Goal: Task Accomplishment & Management: Use online tool/utility

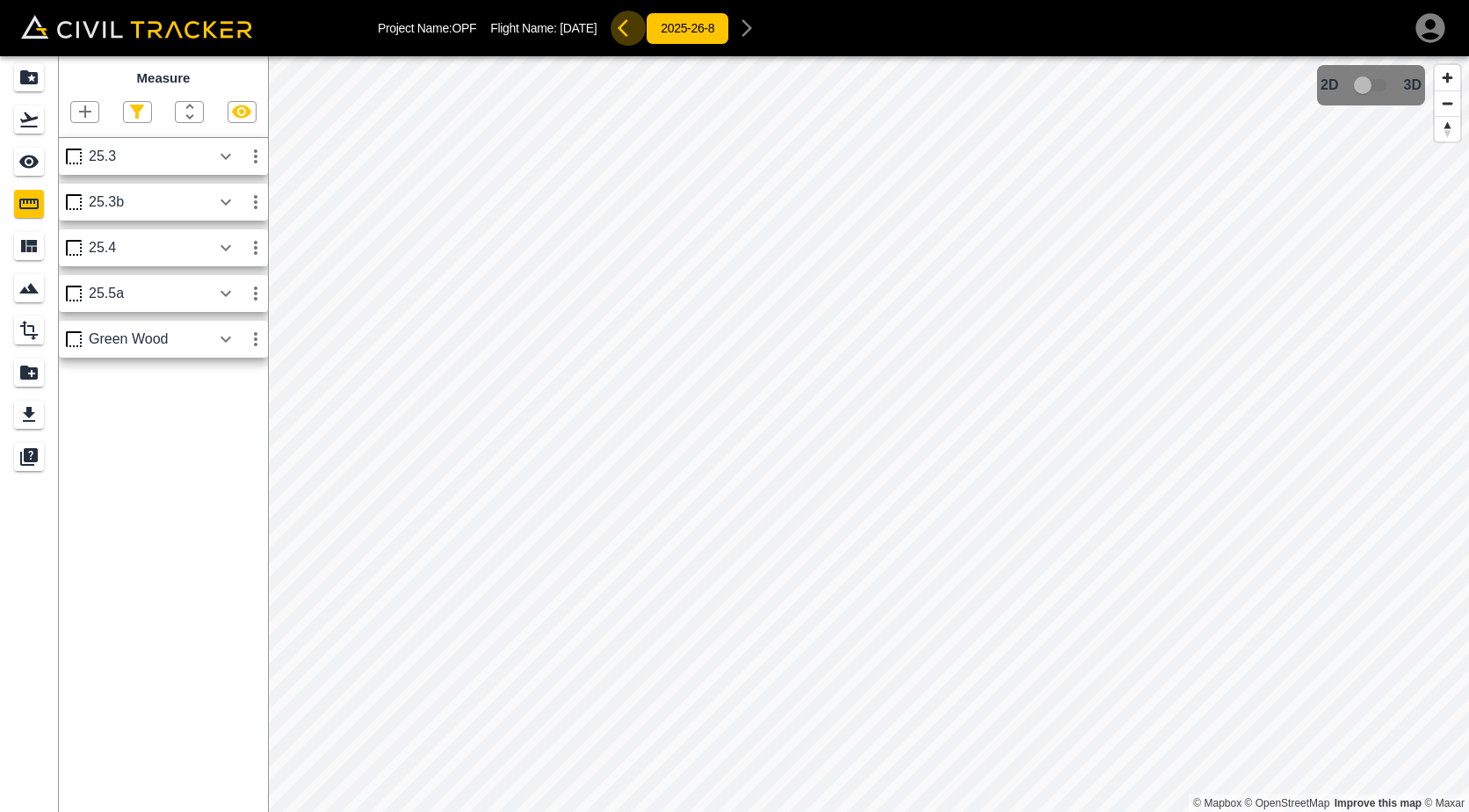
click at [639, 31] on icon "button" at bounding box center [629, 28] width 21 height 21
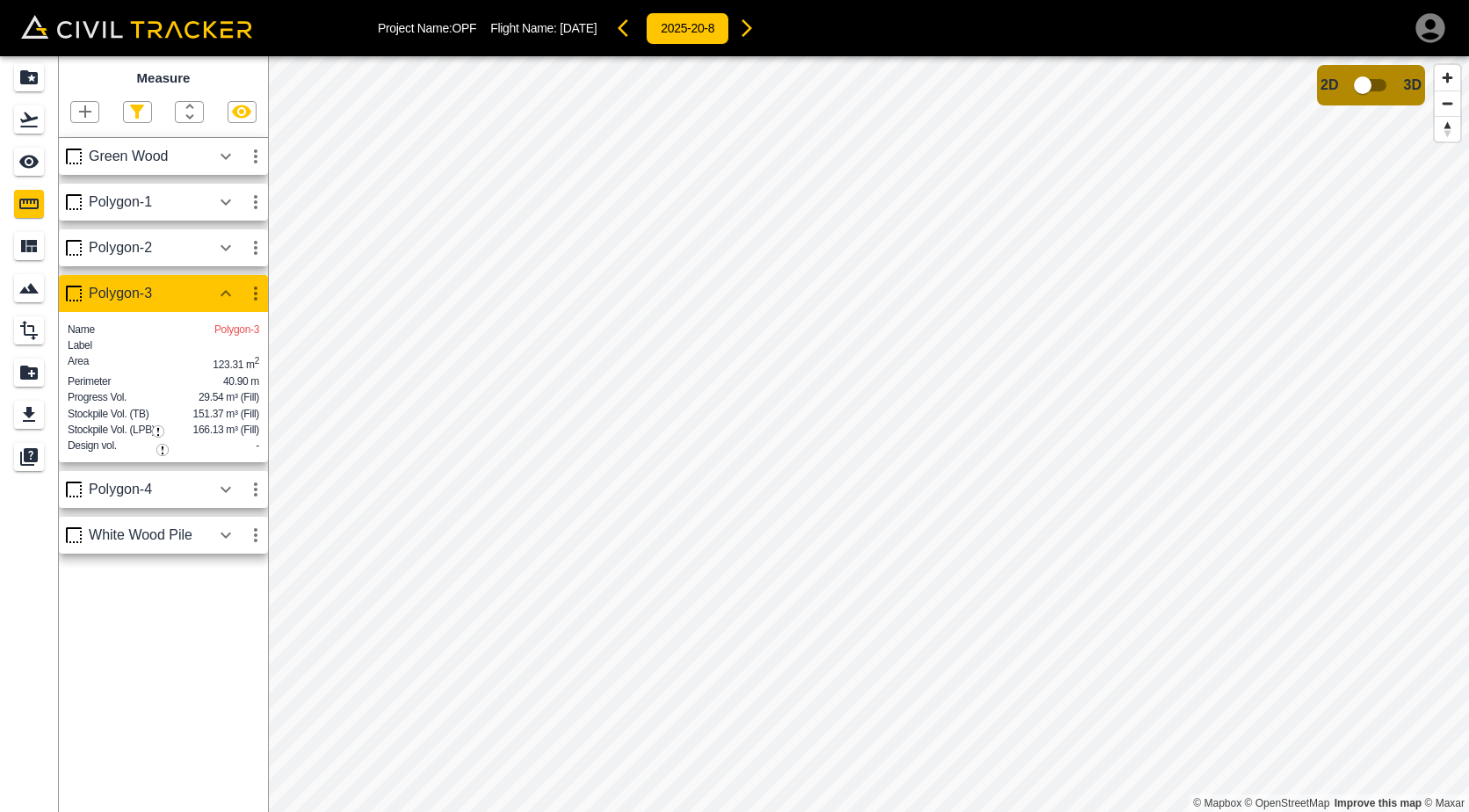
click at [757, 37] on icon "button" at bounding box center [747, 28] width 21 height 21
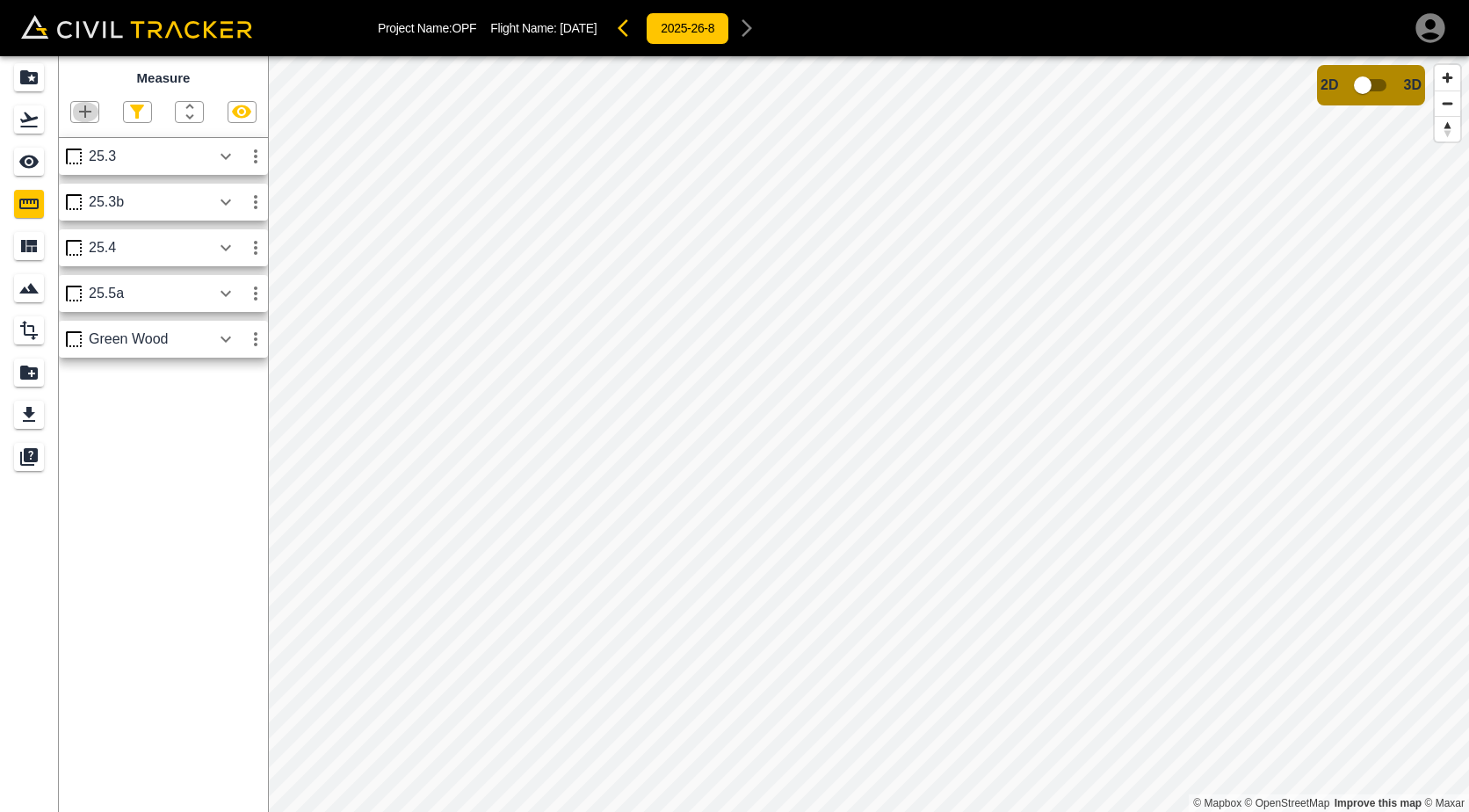
click at [80, 111] on icon "button" at bounding box center [85, 112] width 21 height 21
click at [103, 199] on p "Polygon" at bounding box center [84, 196] width 43 height 14
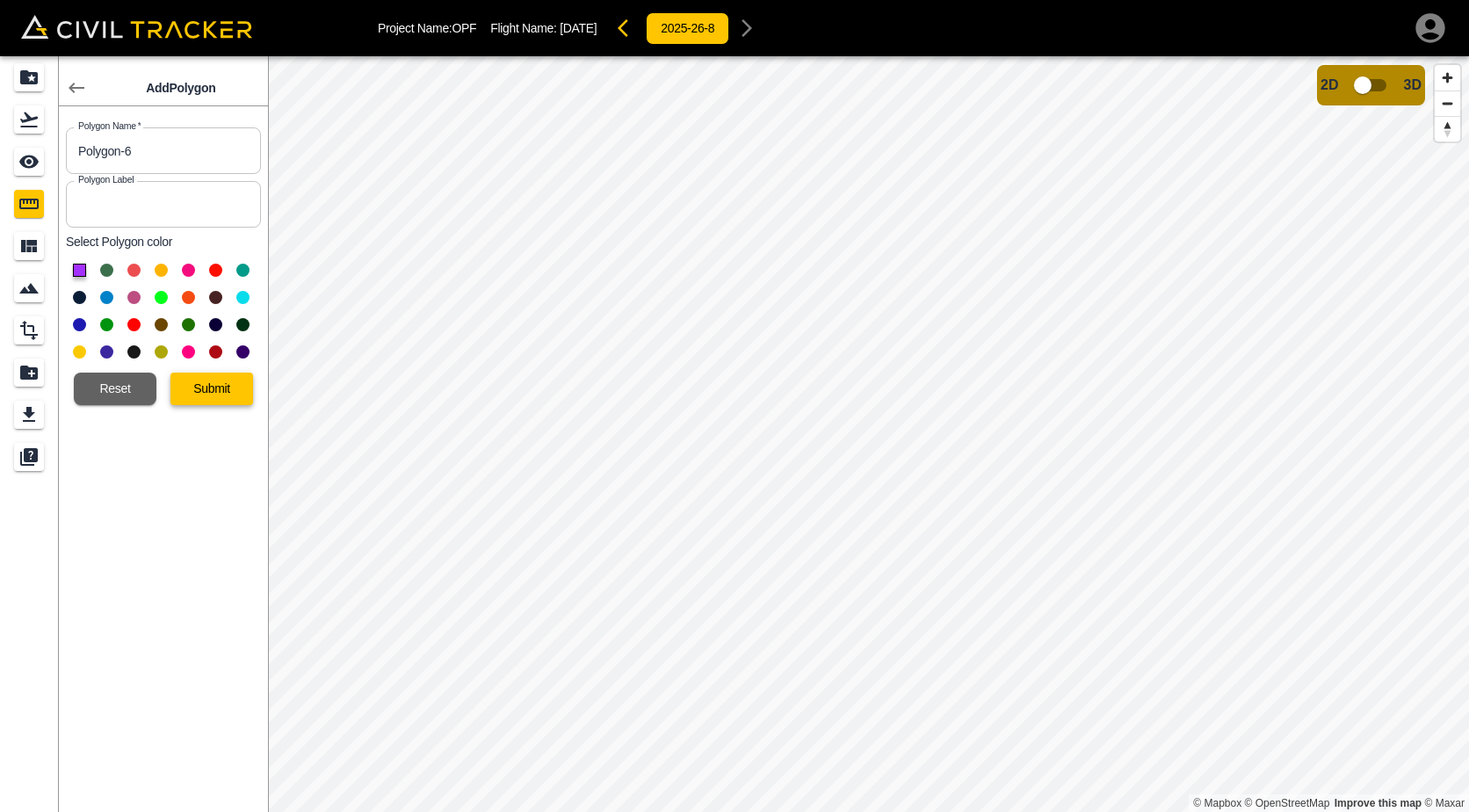
click at [230, 393] on button "Submit" at bounding box center [211, 388] width 82 height 33
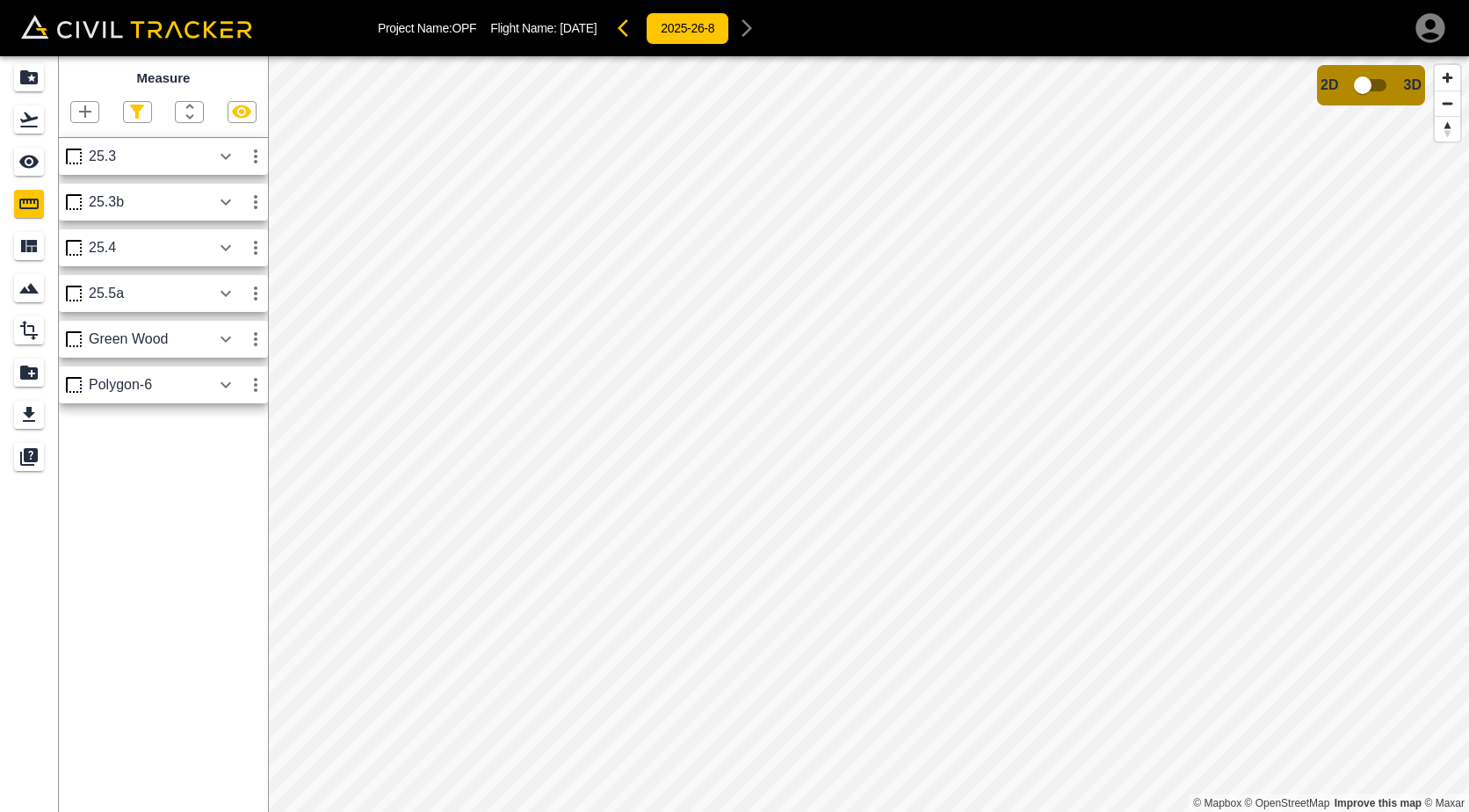
click at [87, 108] on icon "button" at bounding box center [85, 112] width 21 height 21
click at [97, 192] on p "Polygon" at bounding box center [84, 196] width 43 height 14
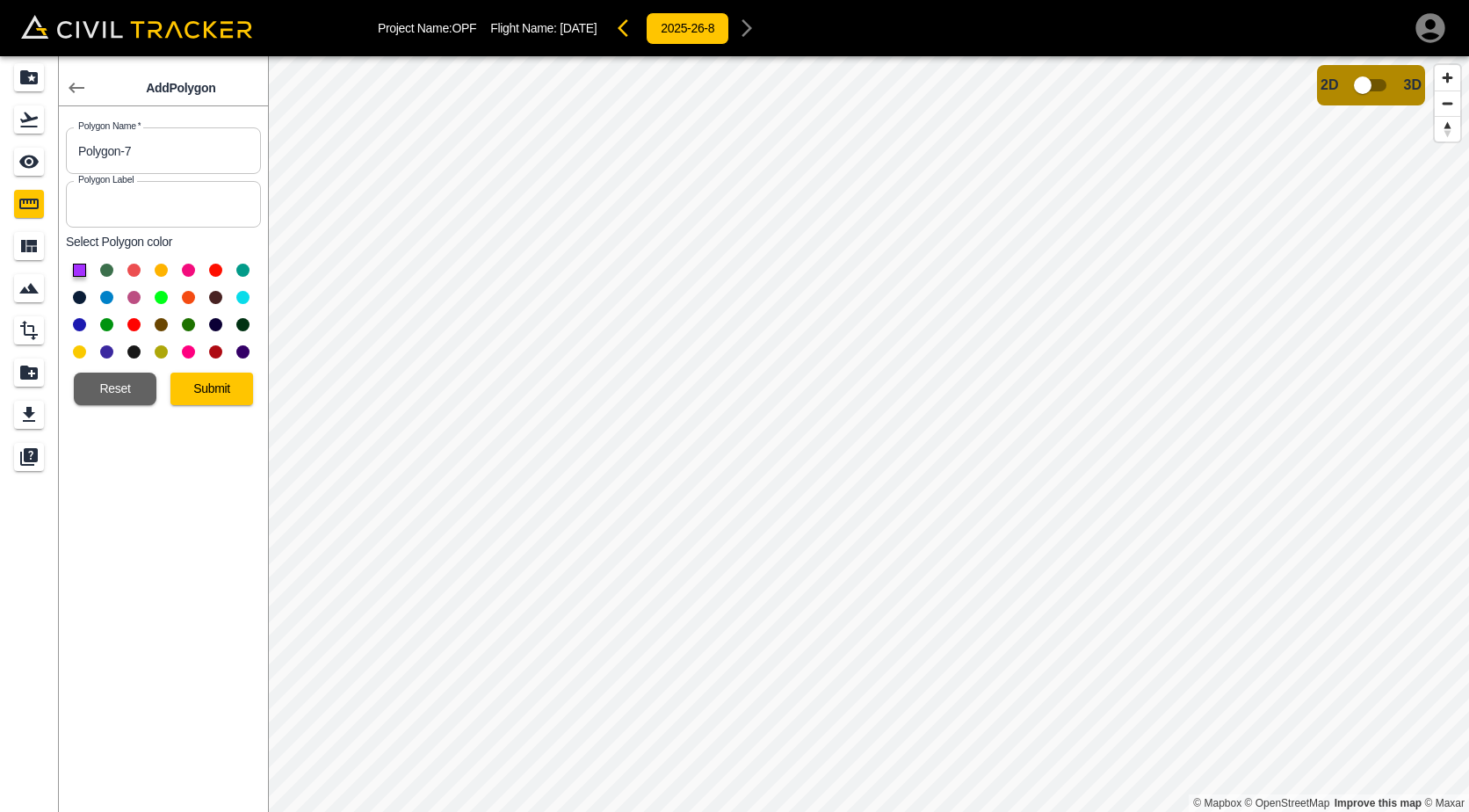
click at [169, 265] on div at bounding box center [163, 310] width 195 height 109
click at [166, 267] on button at bounding box center [160, 269] width 13 height 13
click at [196, 400] on button "Submit" at bounding box center [211, 388] width 82 height 33
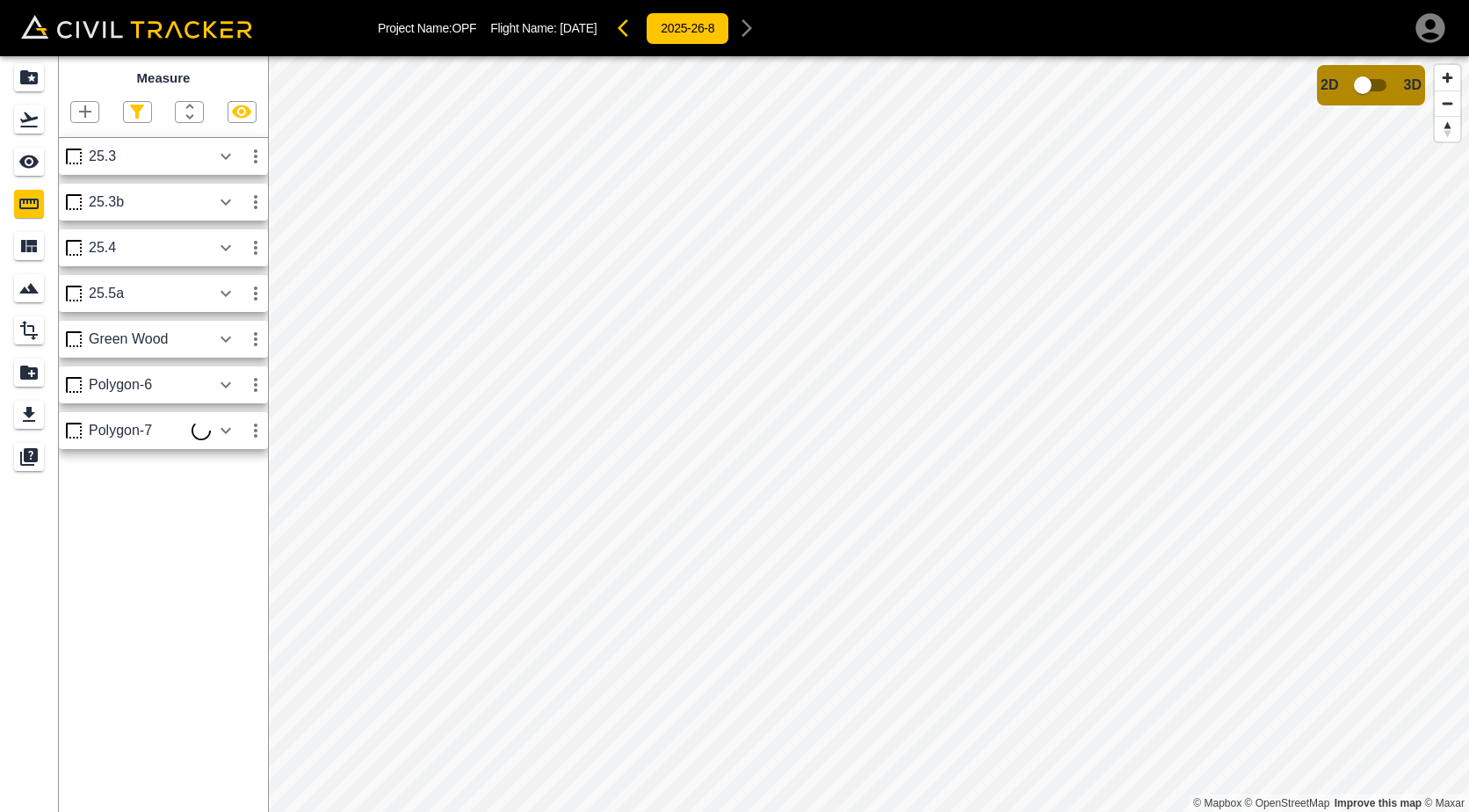
click at [230, 382] on icon "button" at bounding box center [226, 385] width 21 height 21
click at [226, 387] on icon "button" at bounding box center [226, 384] width 11 height 6
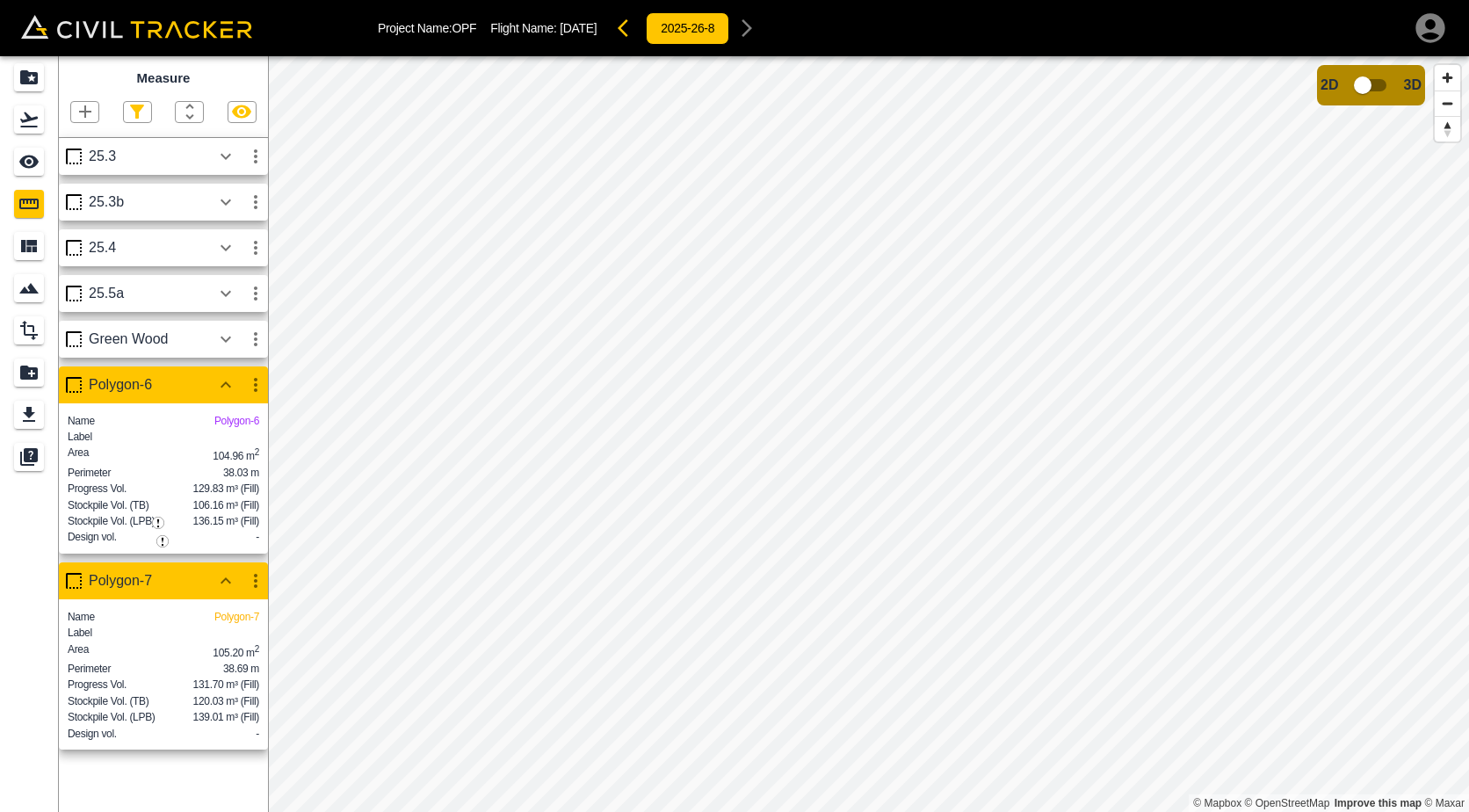
click at [226, 295] on icon "button" at bounding box center [226, 293] width 21 height 21
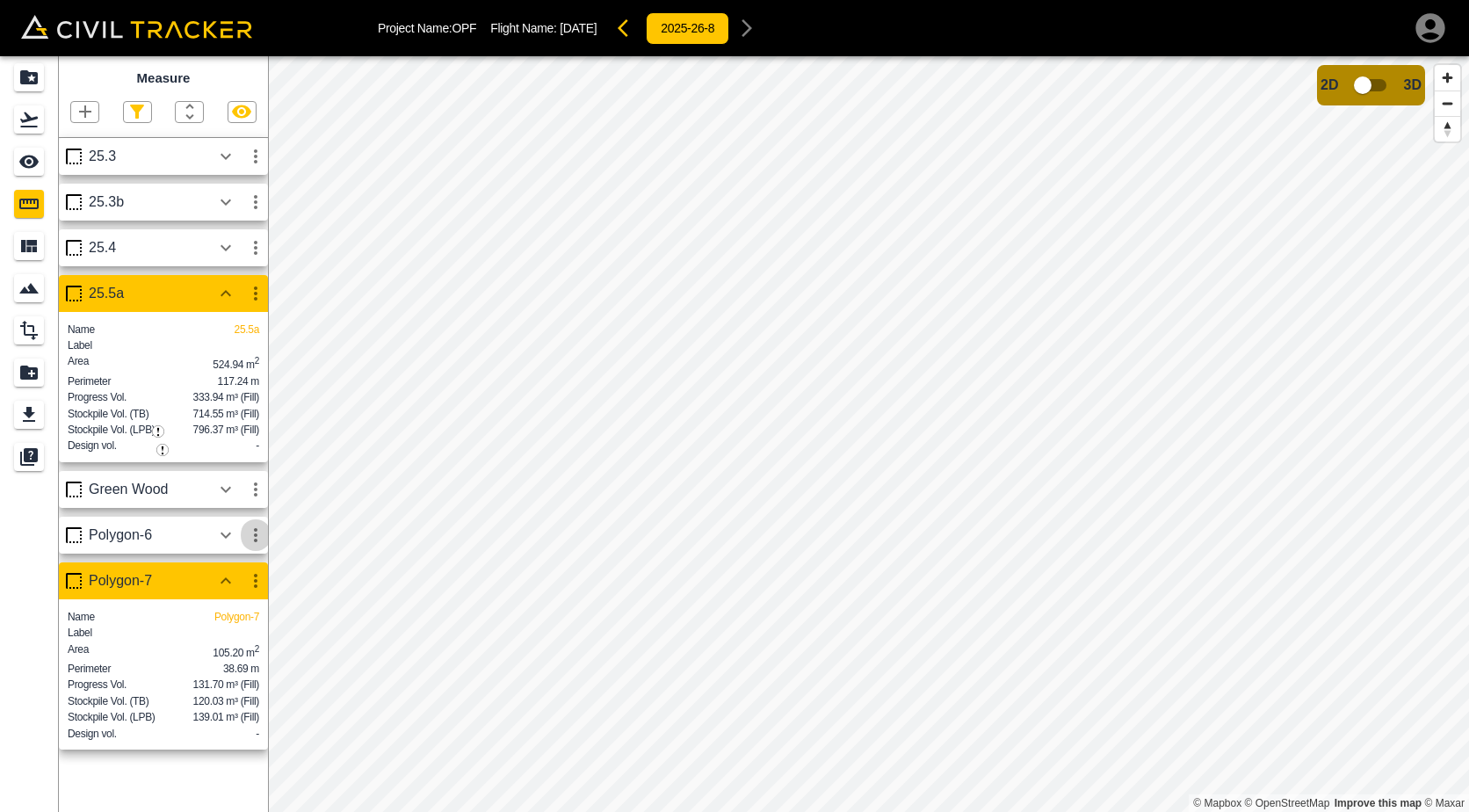
click at [256, 545] on icon "button" at bounding box center [256, 535] width 21 height 21
click at [243, 621] on h6 "Edit" at bounding box center [239, 624] width 35 height 11
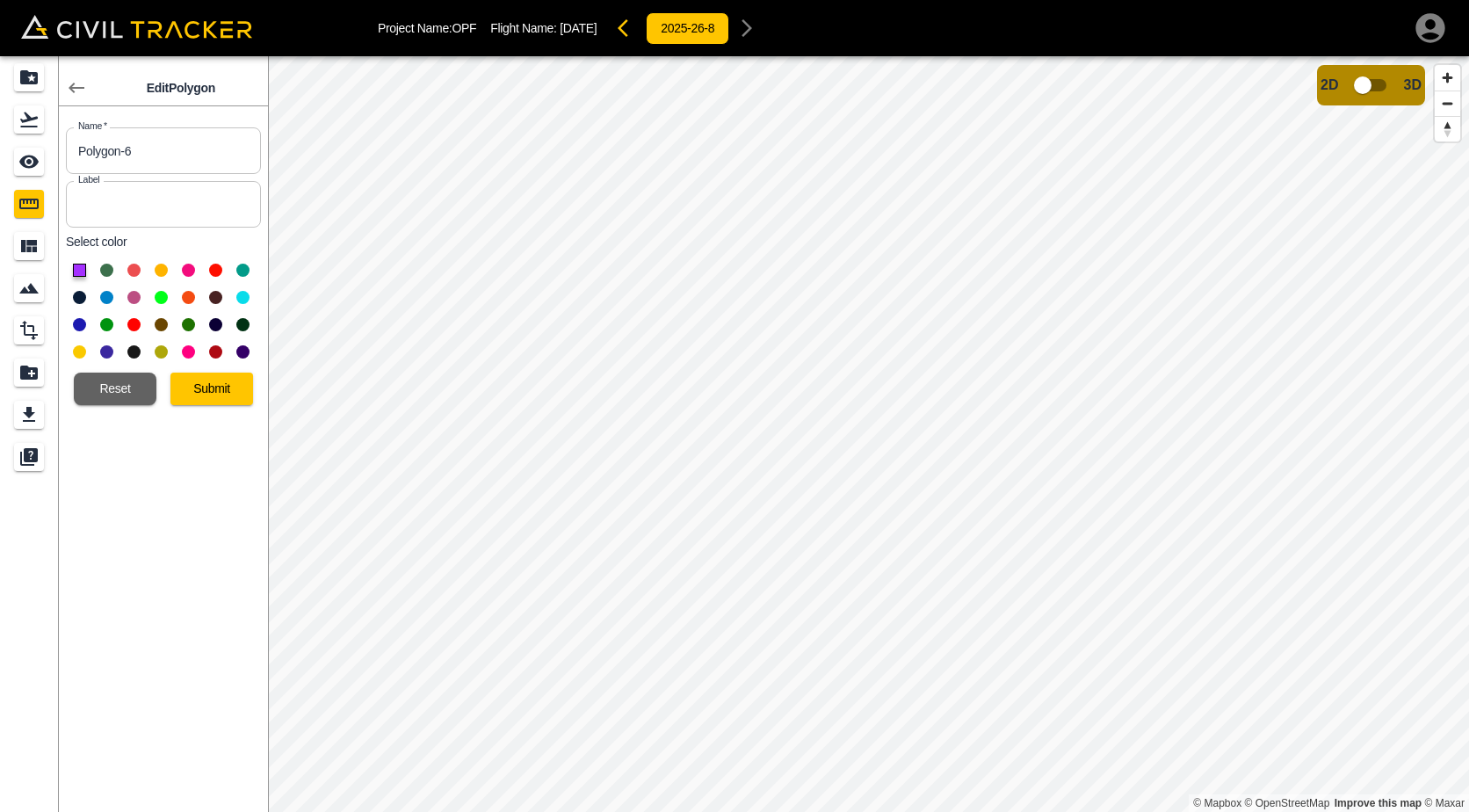
click at [159, 275] on button at bounding box center [160, 269] width 13 height 13
click at [189, 385] on button "Submit" at bounding box center [211, 388] width 82 height 33
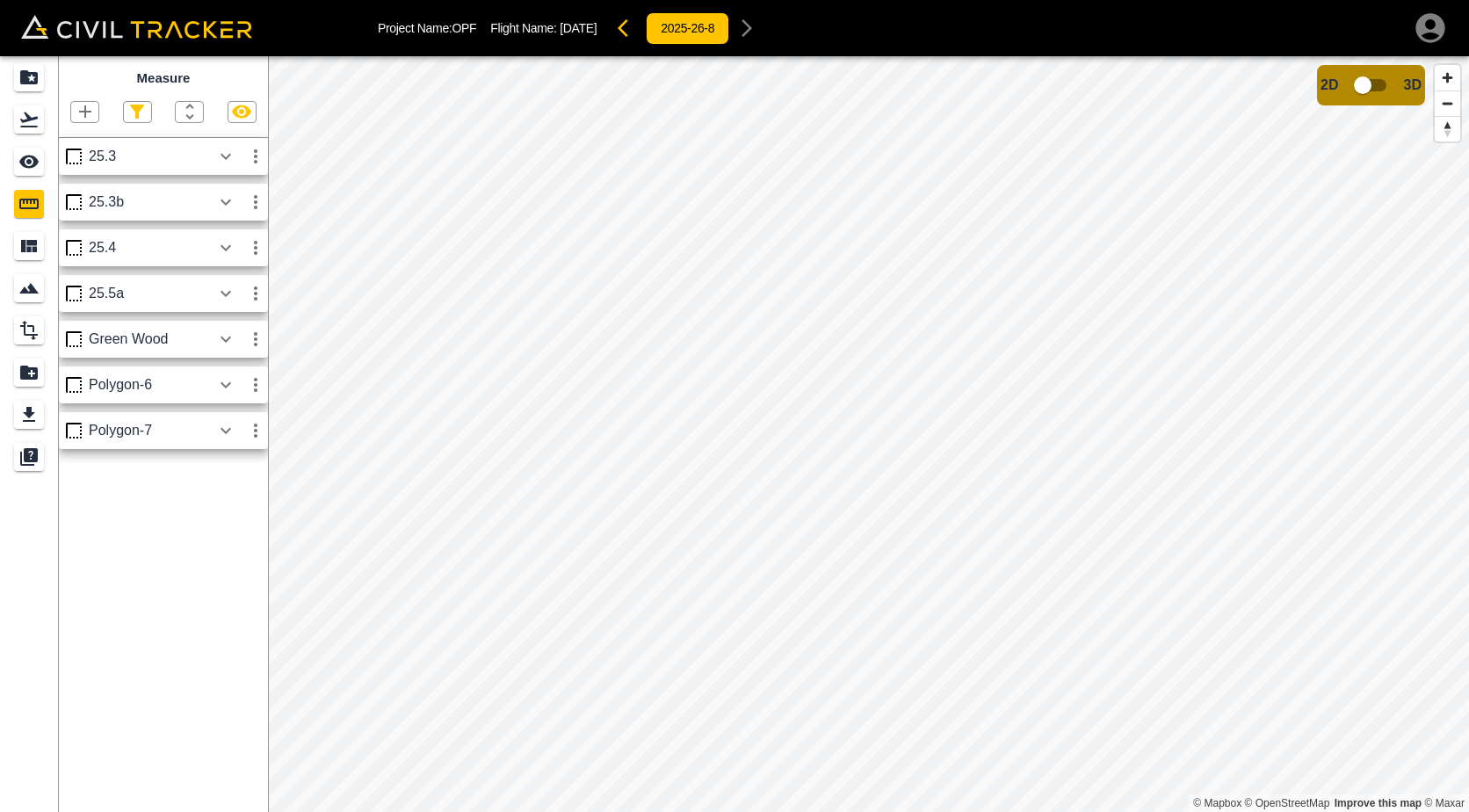
click at [77, 113] on icon "button" at bounding box center [85, 112] width 21 height 21
click at [82, 207] on div "Polygon" at bounding box center [66, 196] width 77 height 35
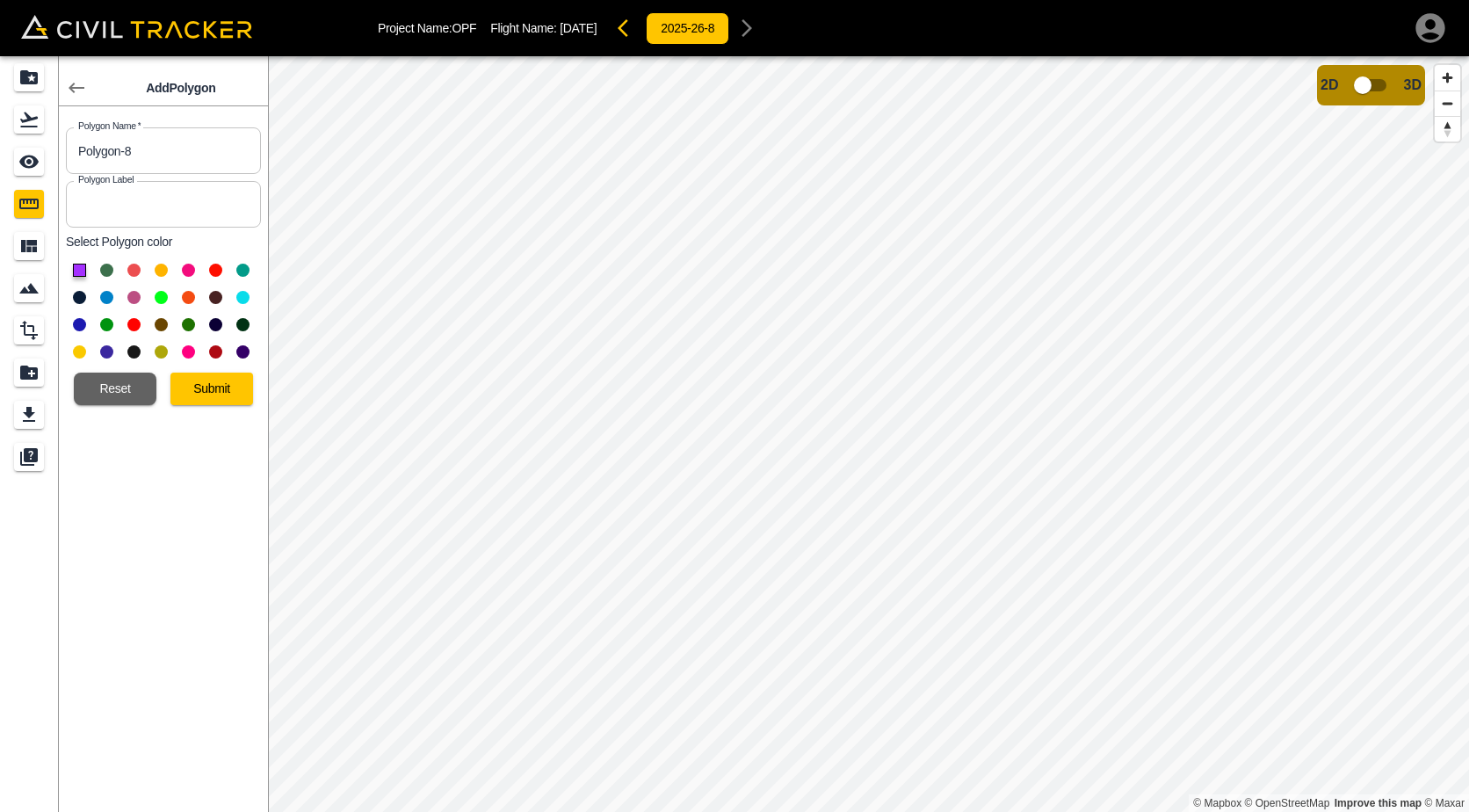
click at [160, 270] on button at bounding box center [160, 269] width 13 height 13
click at [194, 386] on button "Submit" at bounding box center [211, 388] width 82 height 33
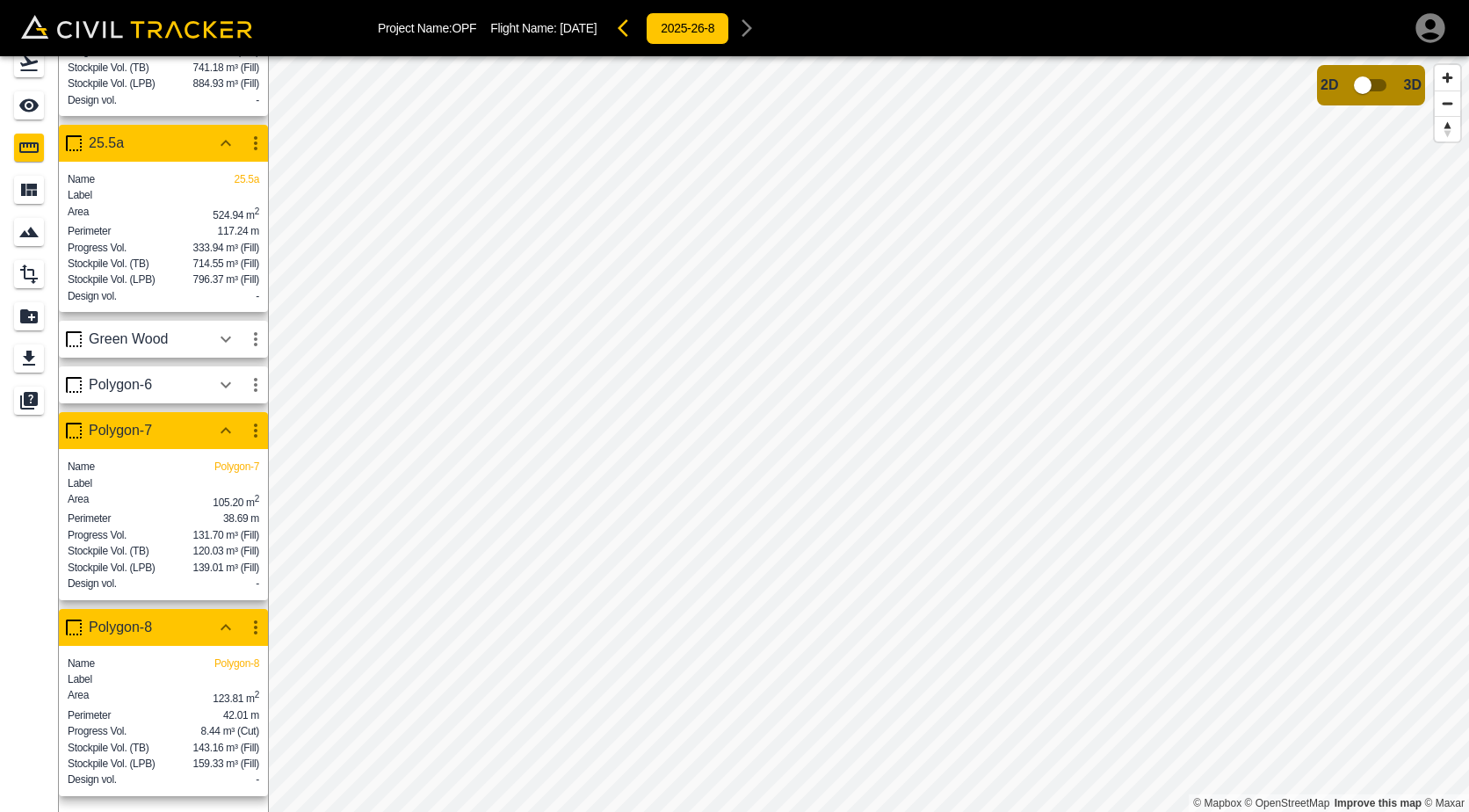
scroll to position [489, 0]
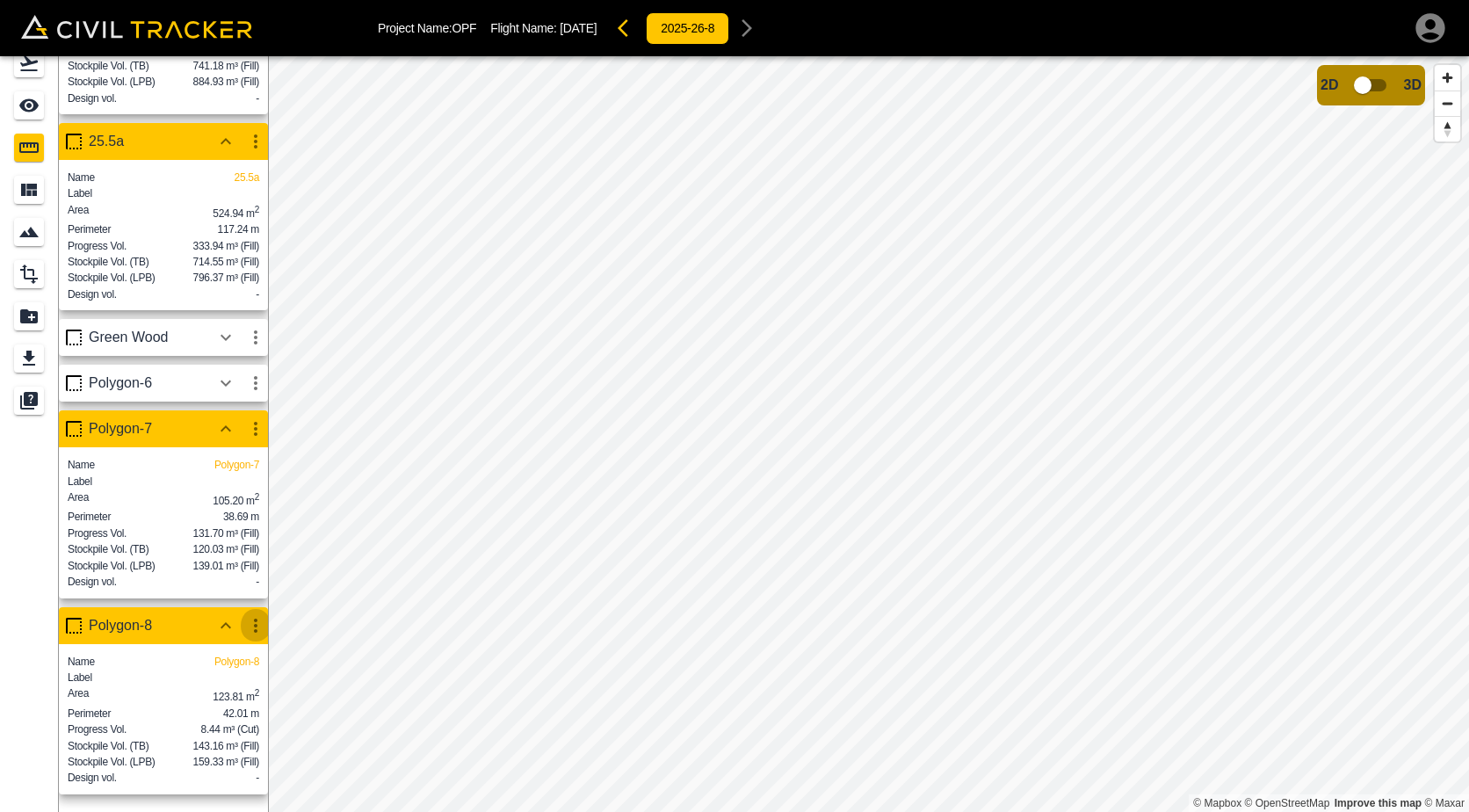
click at [259, 620] on icon "button" at bounding box center [256, 626] width 21 height 21
click at [228, 688] on h6 "Edit" at bounding box center [239, 684] width 35 height 11
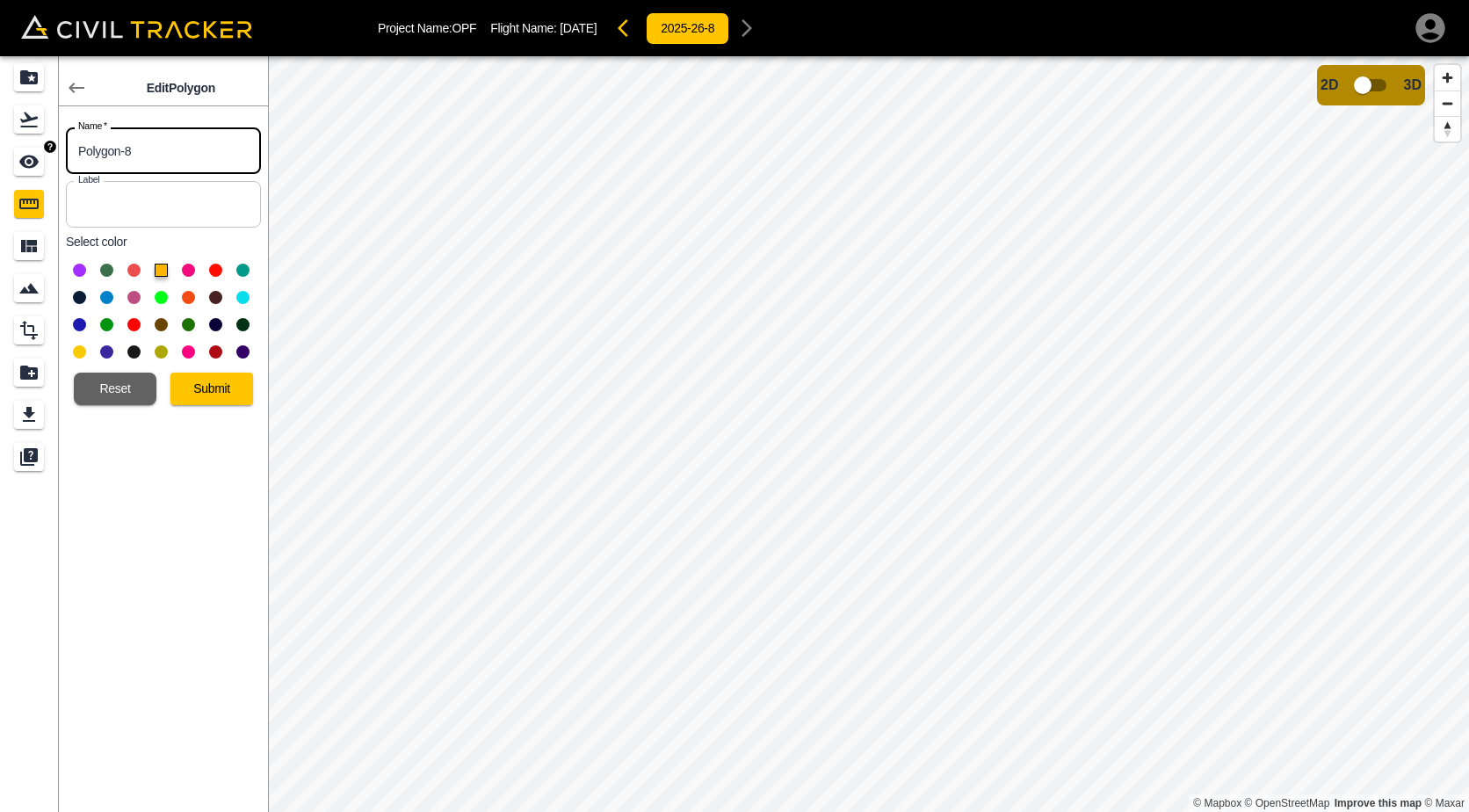
drag, startPoint x: 143, startPoint y: 160, endPoint x: 27, endPoint y: 160, distance: 116.0
click at [27, 160] on div "Edit Polygon Name   * Polygon-8 Name * Label Label Select color Reset Submit" at bounding box center [134, 433] width 268 height 755
type input "25.5b"
click at [250, 397] on button "Submit" at bounding box center [211, 388] width 82 height 33
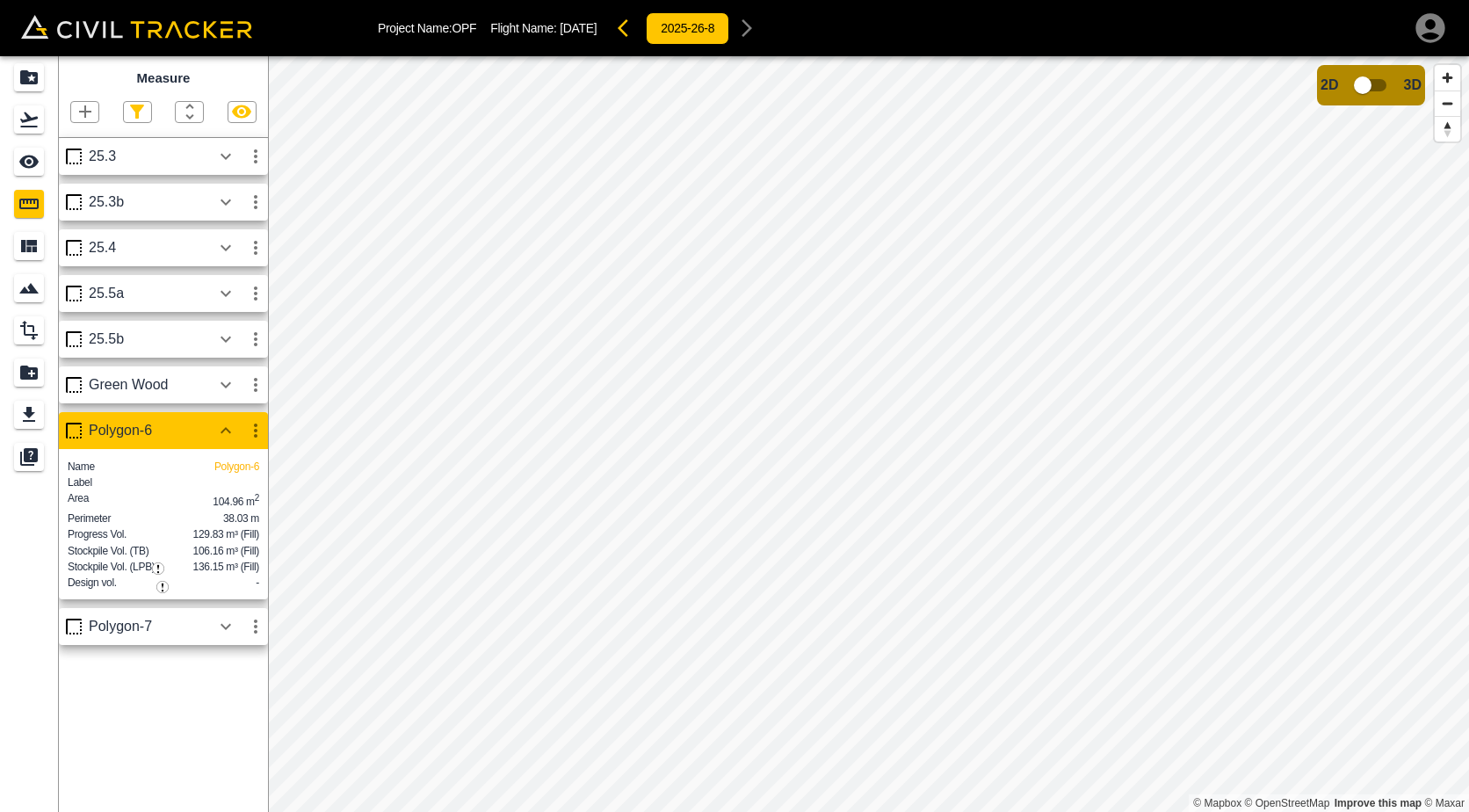
click at [256, 436] on icon "button" at bounding box center [255, 431] width 4 height 14
click at [233, 493] on h6 "Edit" at bounding box center [239, 498] width 35 height 11
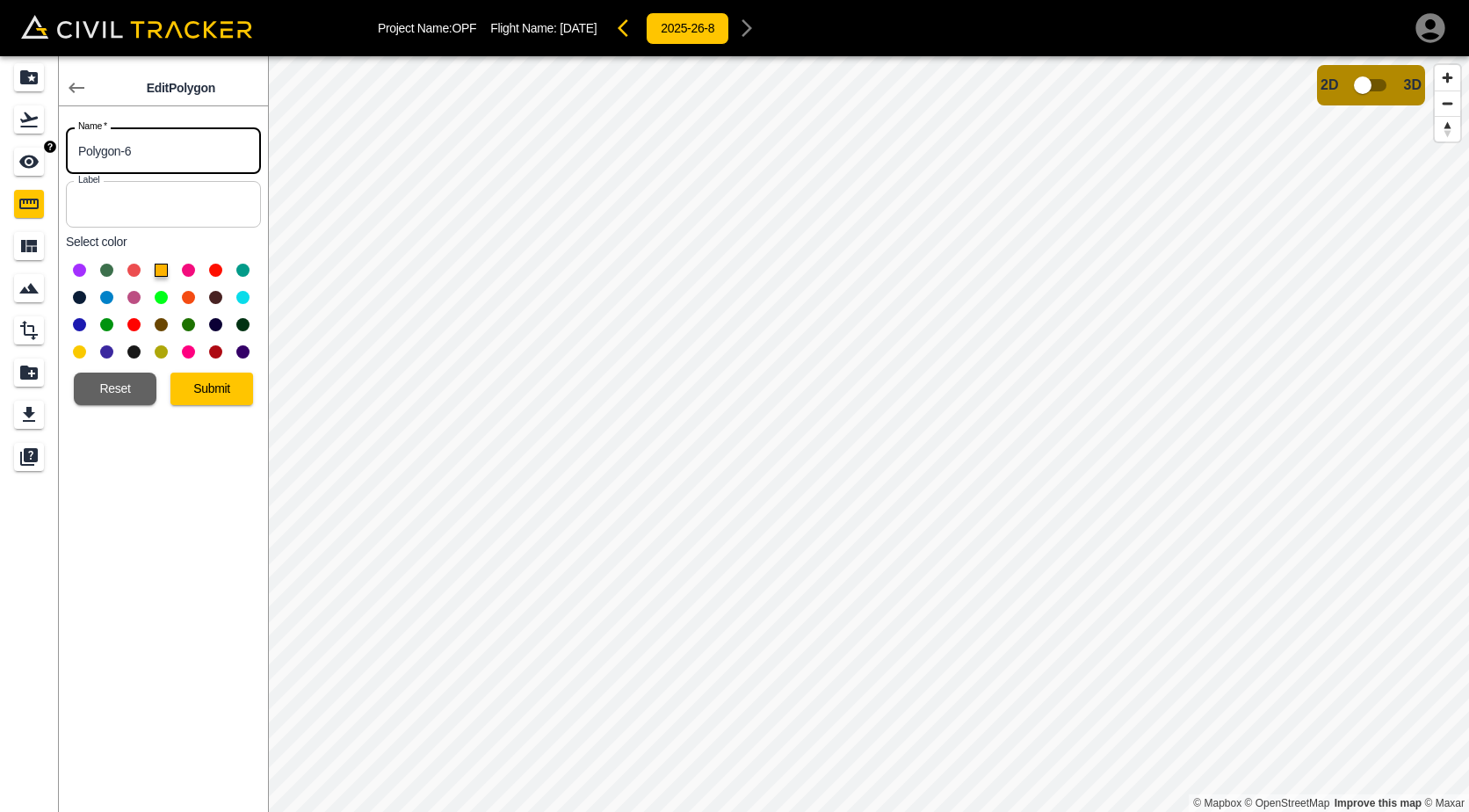
drag, startPoint x: 137, startPoint y: 145, endPoint x: 25, endPoint y: 140, distance: 112.1
click at [29, 144] on div "Edit Polygon Name   * Polygon-6 Name * Label Label Select color Reset Submit" at bounding box center [134, 433] width 268 height 755
type input "25.5c"
click at [210, 388] on button "Submit" at bounding box center [211, 388] width 82 height 33
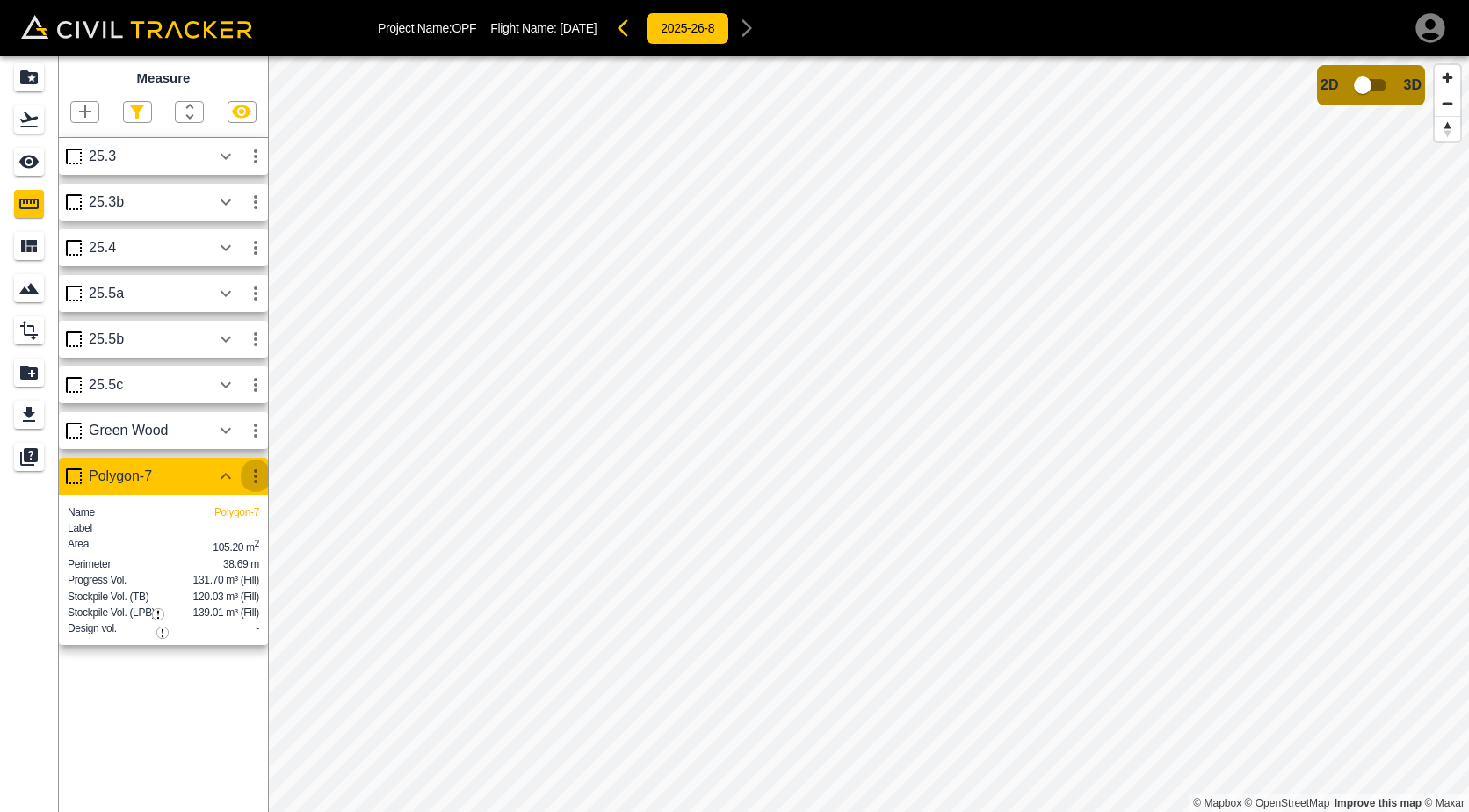
click at [259, 483] on icon "button" at bounding box center [256, 476] width 21 height 21
click at [226, 543] on h6 "Edit" at bounding box center [239, 544] width 35 height 11
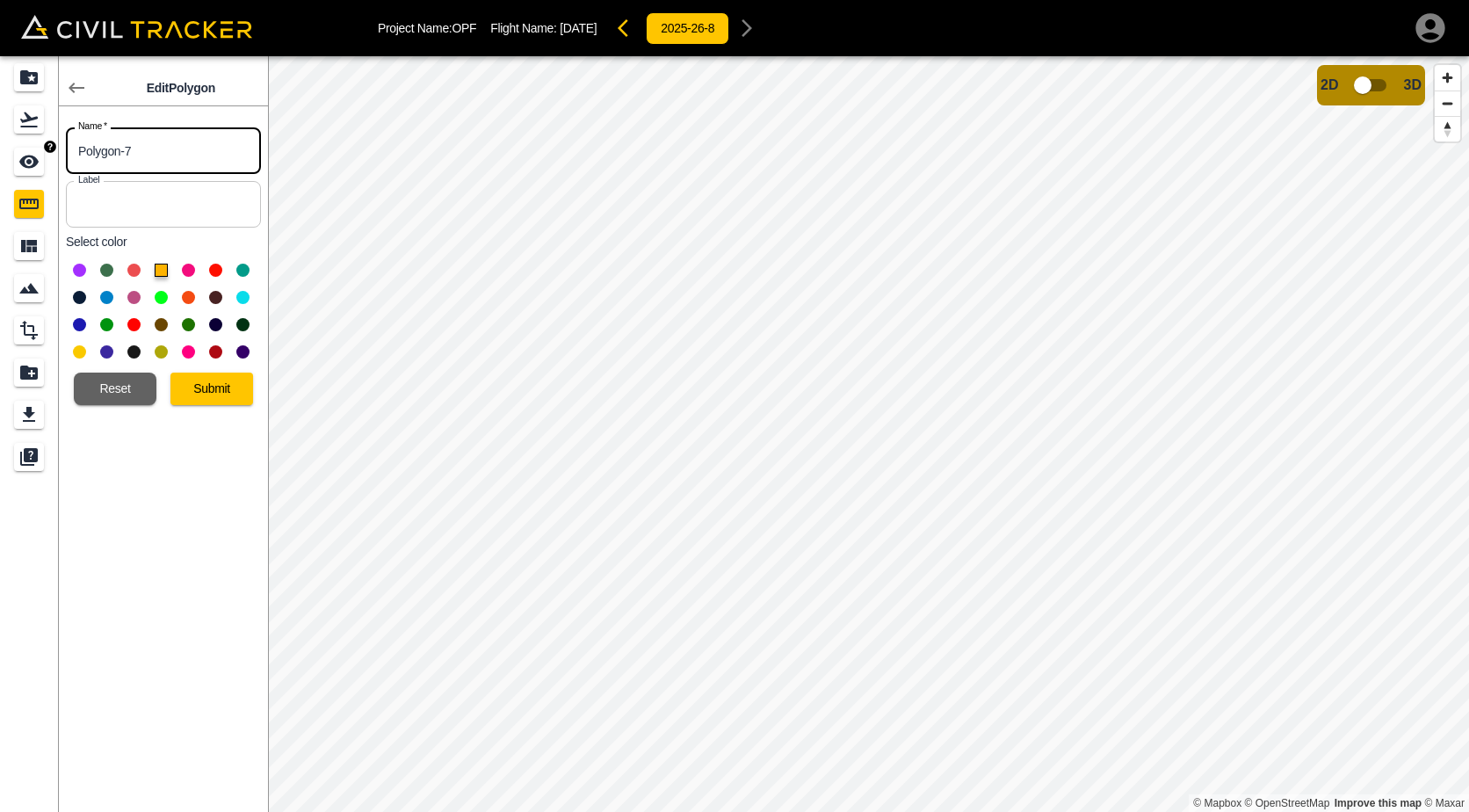
drag, startPoint x: 156, startPoint y: 146, endPoint x: -10, endPoint y: 165, distance: 167.1
click at [0, 165] on html "Project Name: OPF Flight Name: [DATE] 2025-26-8 Edit Polygon Name   * Polygon-7…" at bounding box center [734, 406] width 1469 height 812
type input "25.5c"
click at [210, 404] on button "Submit" at bounding box center [211, 388] width 82 height 33
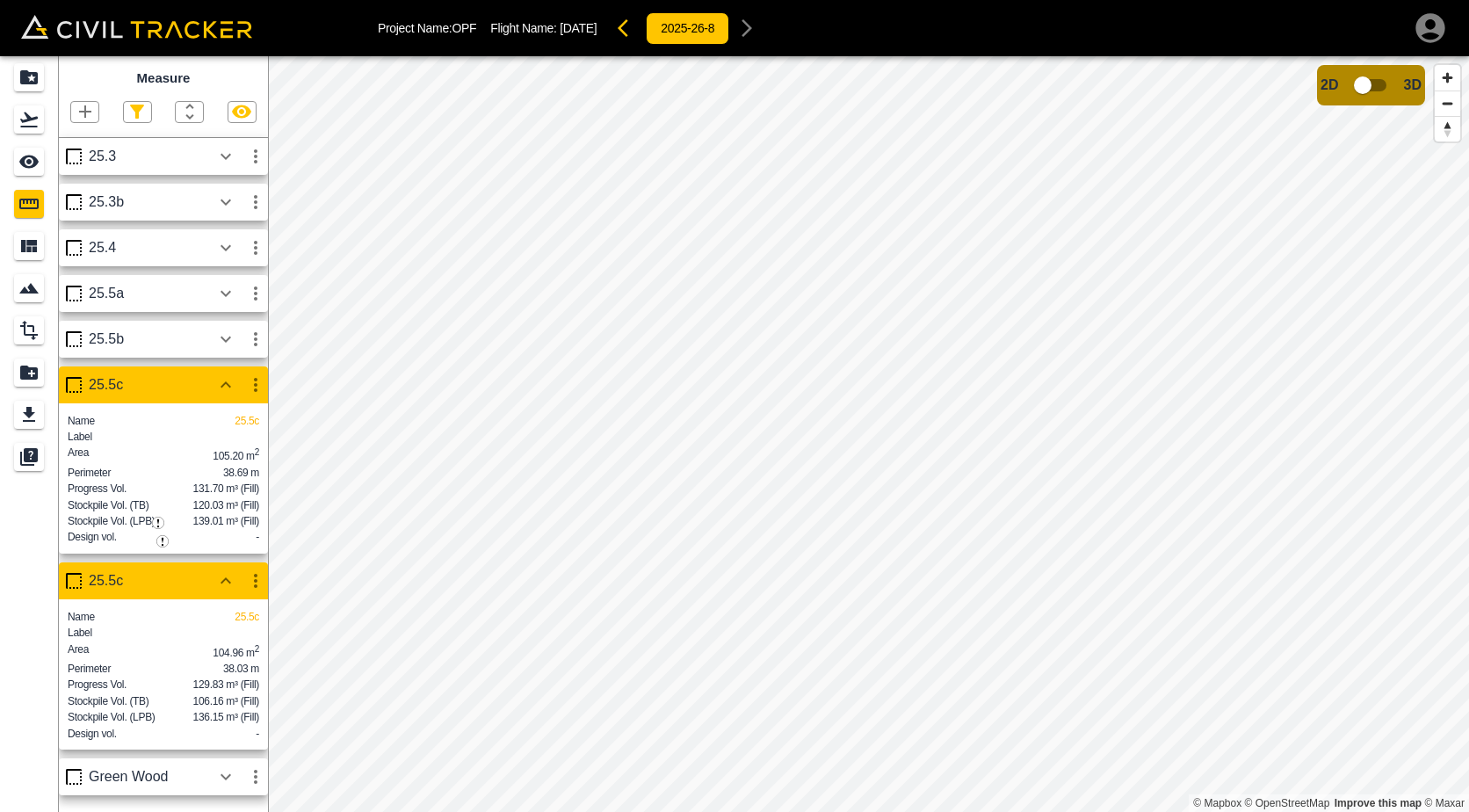
click at [150, 444] on div "Label" at bounding box center [163, 437] width 191 height 14
click at [255, 392] on icon "button" at bounding box center [255, 385] width 4 height 14
click at [239, 444] on li "Edit" at bounding box center [214, 453] width 113 height 28
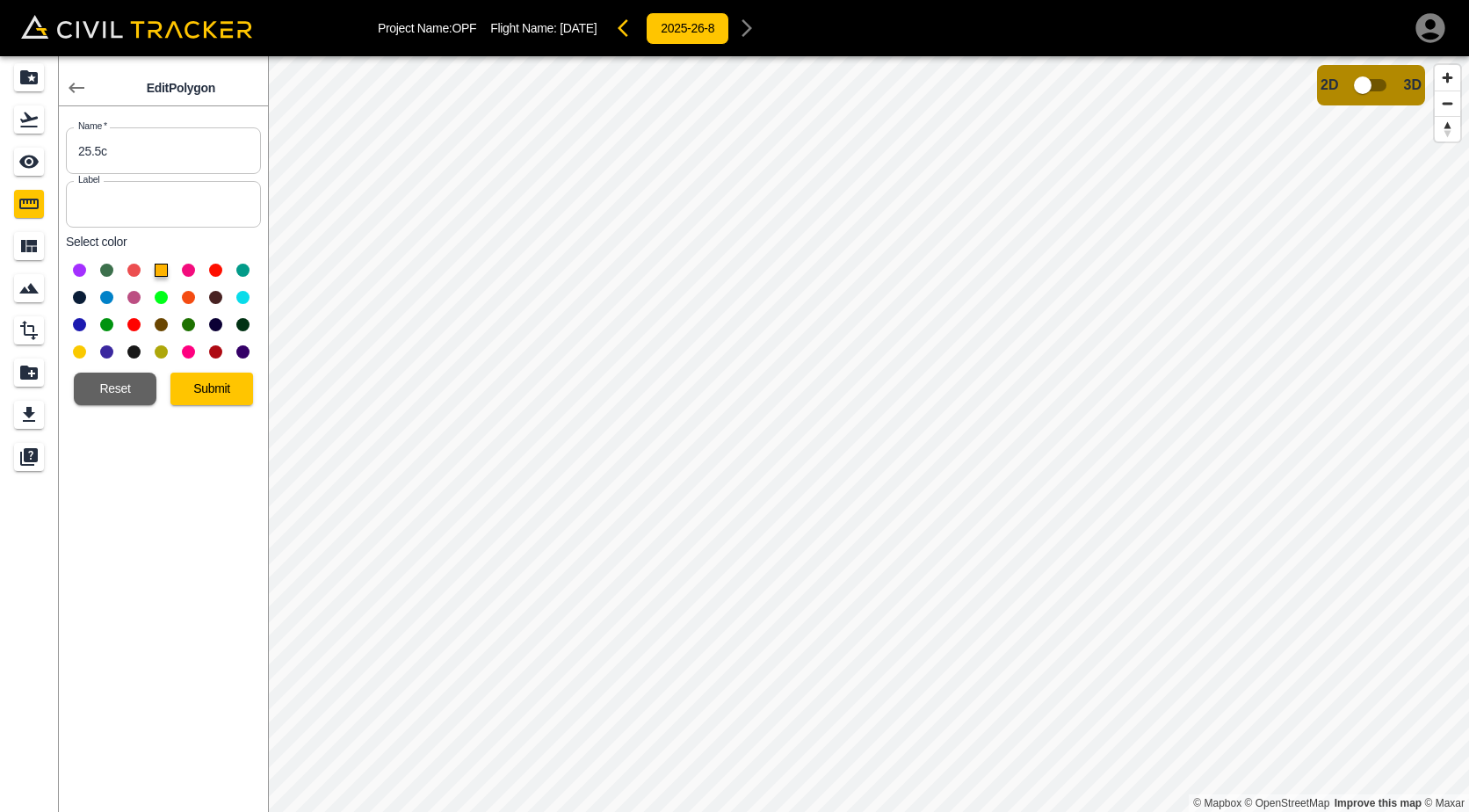
click at [122, 159] on input "25.5c" at bounding box center [163, 151] width 195 height 47
type input "25.5d"
click at [185, 385] on button "Submit" at bounding box center [211, 388] width 82 height 33
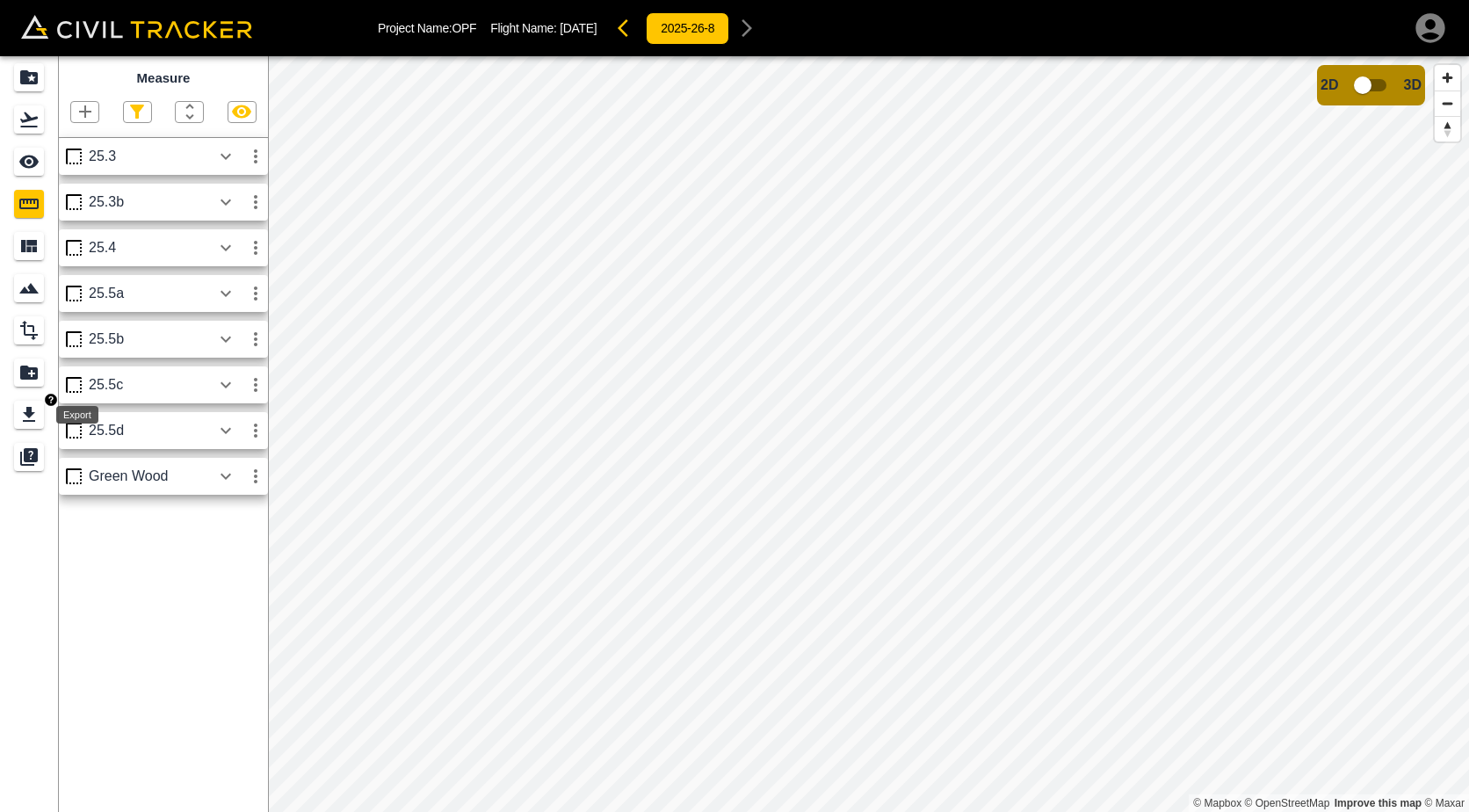
click at [23, 413] on icon "Export" at bounding box center [29, 415] width 21 height 21
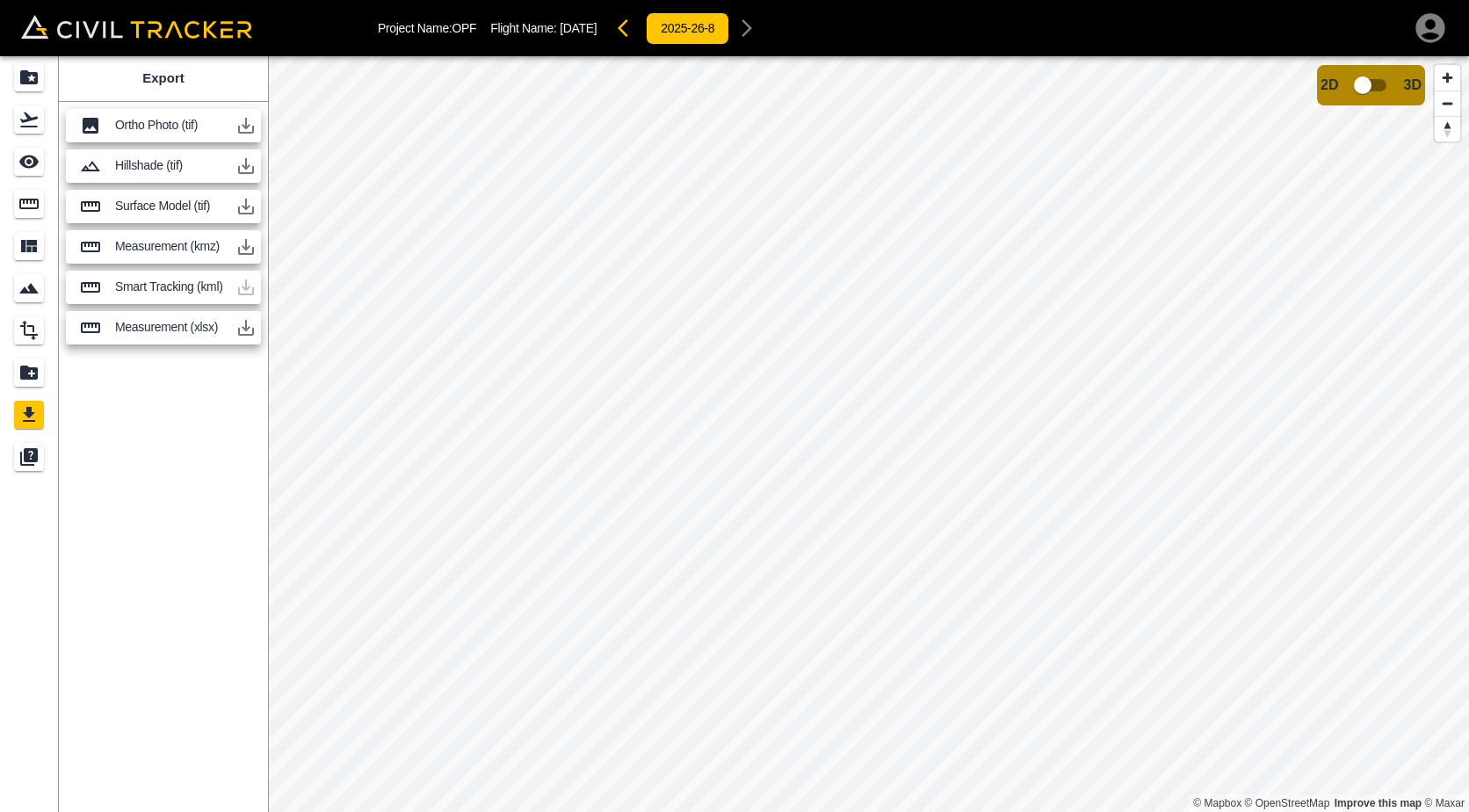
click at [244, 330] on icon "button" at bounding box center [246, 328] width 21 height 21
